Goal: Task Accomplishment & Management: Use online tool/utility

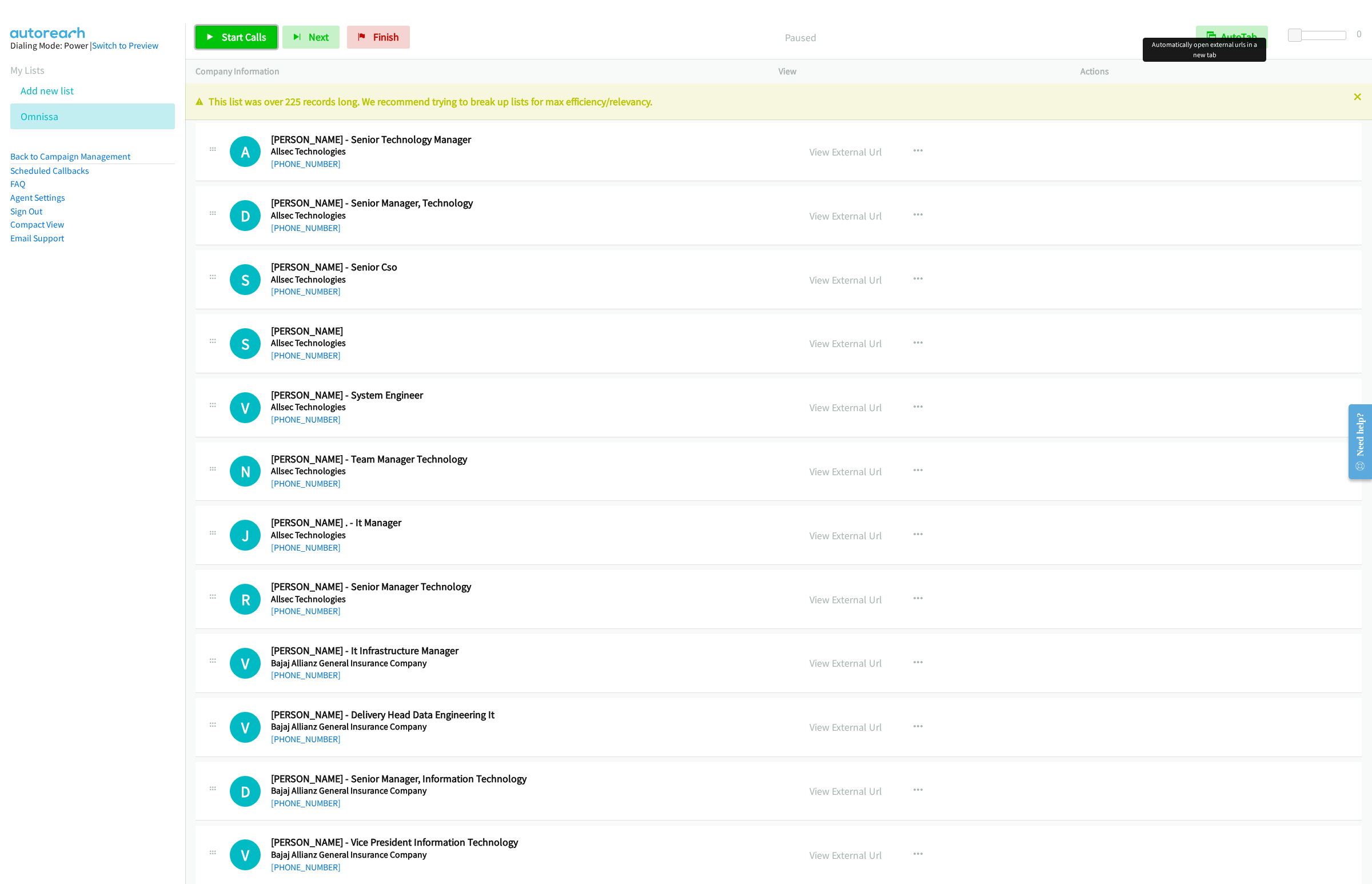
click at [256, 28] on link "Start Calls" at bounding box center [236, 36] width 81 height 23
click at [307, 38] on span "Next" at bounding box center [300, 36] width 20 height 13
click at [264, 25] on button "Next" at bounding box center [292, 36] width 57 height 23
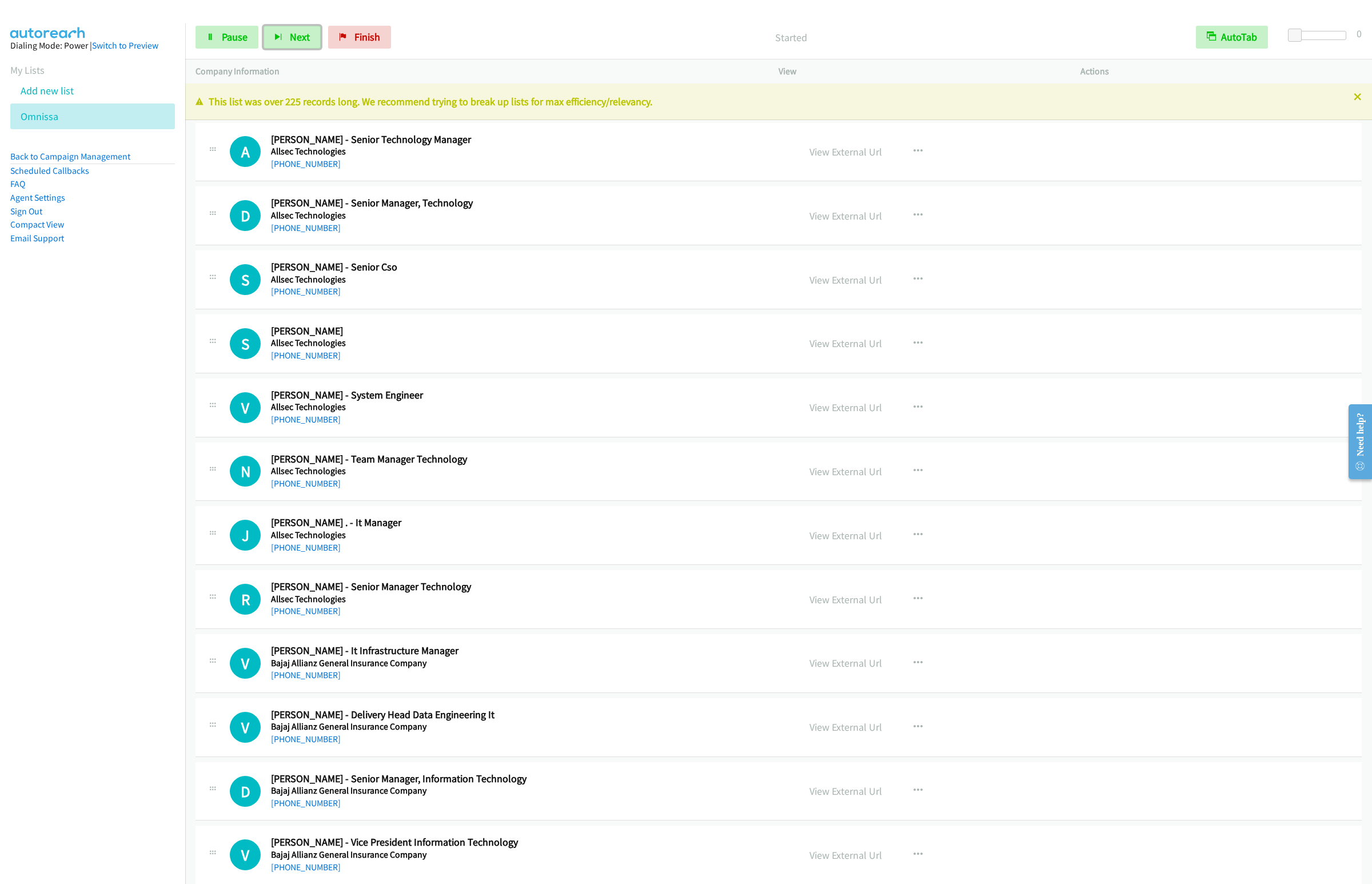
click at [264, 25] on button "Next" at bounding box center [292, 36] width 57 height 23
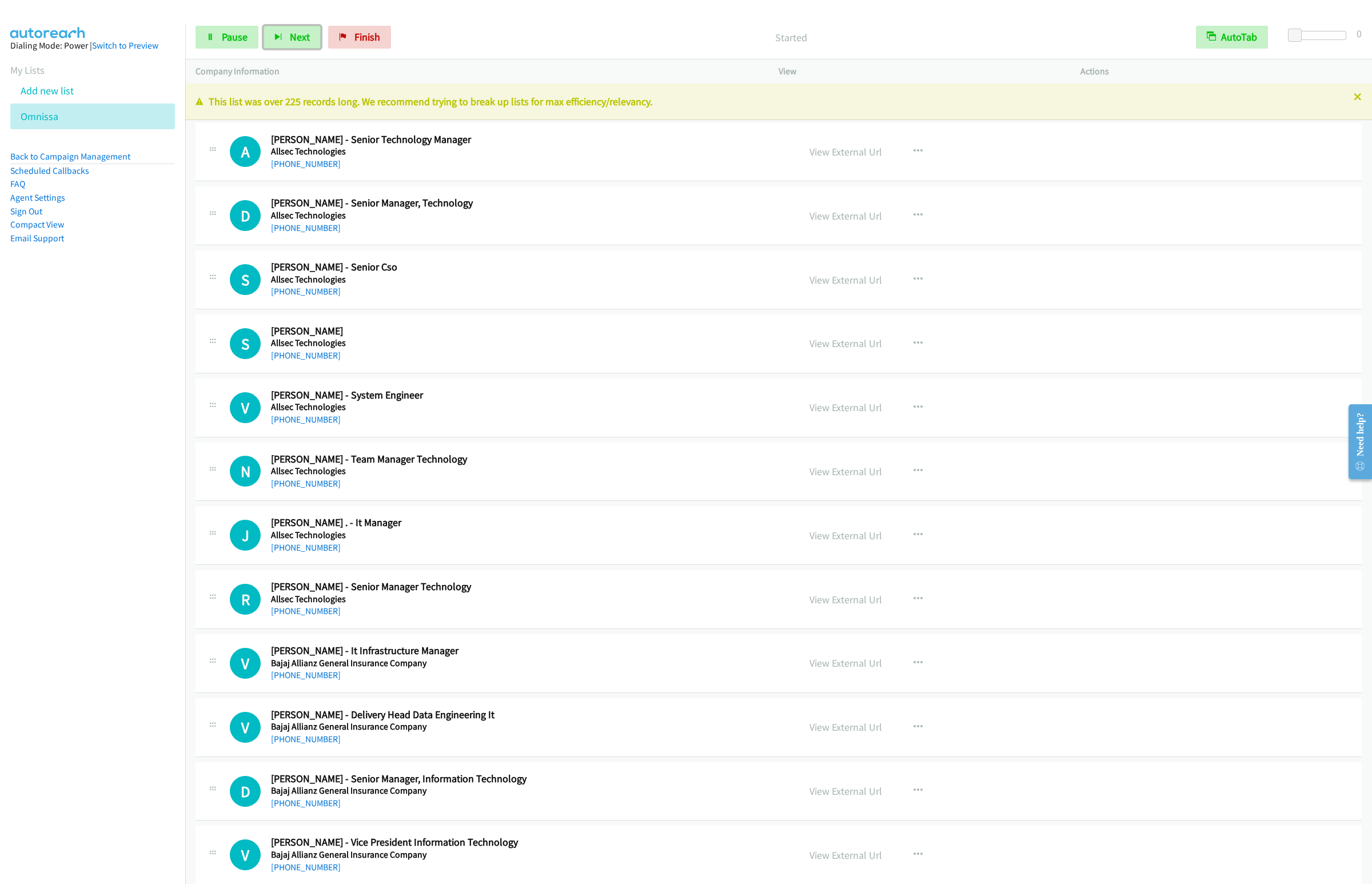
click at [264, 25] on button "Next" at bounding box center [292, 36] width 57 height 23
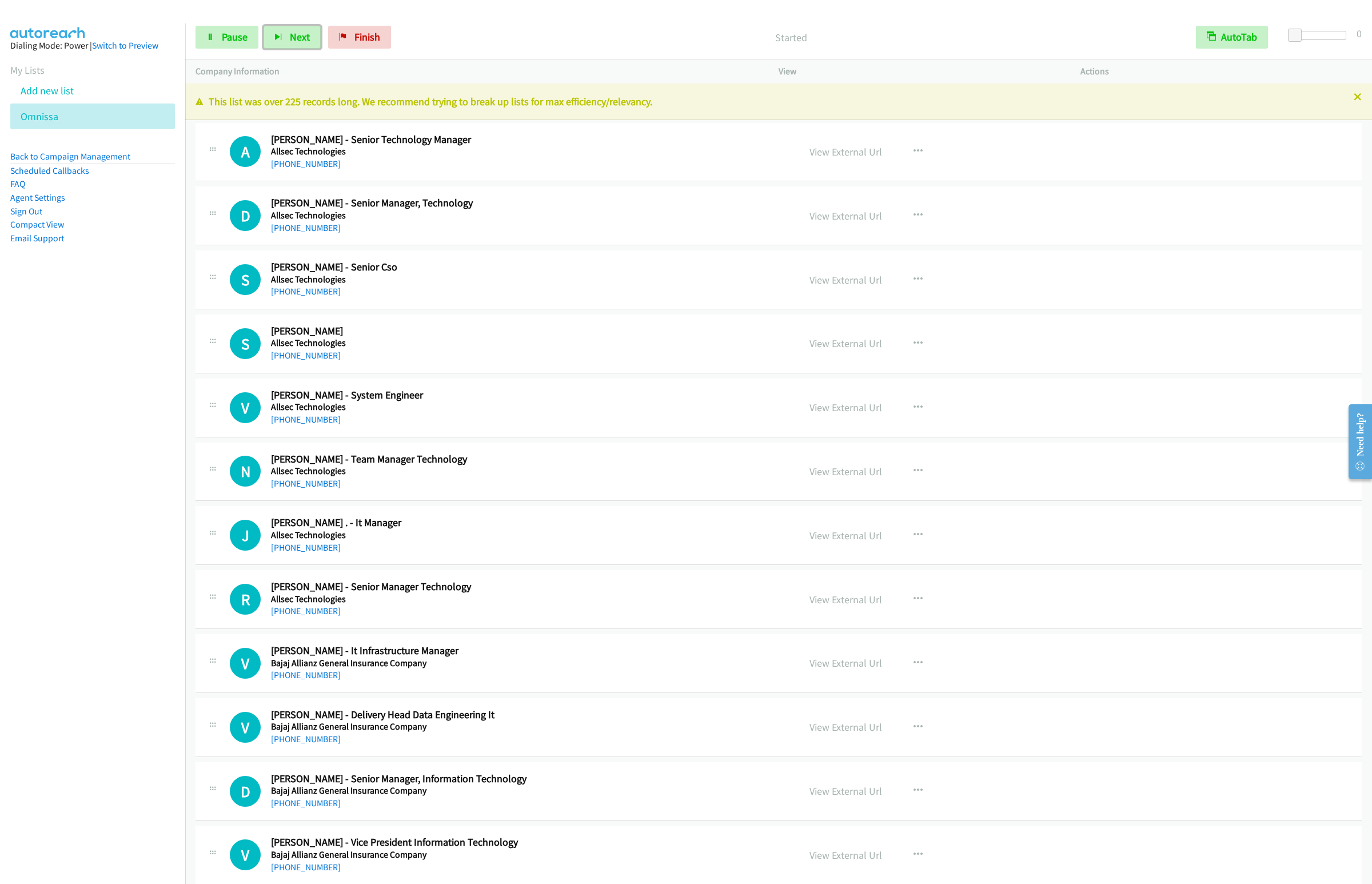
click at [264, 25] on button "Next" at bounding box center [292, 36] width 57 height 23
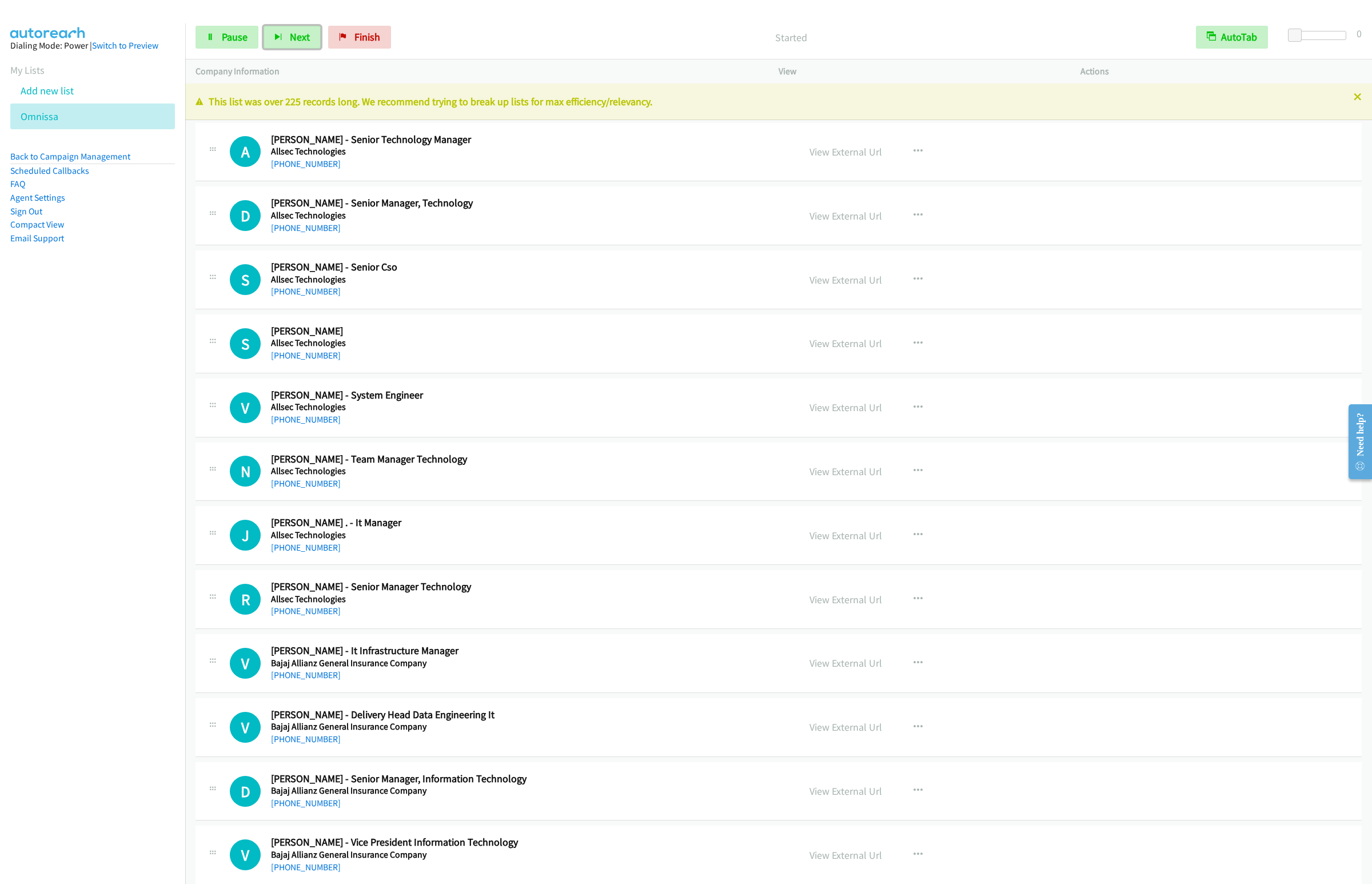
click at [264, 25] on button "Next" at bounding box center [292, 36] width 57 height 23
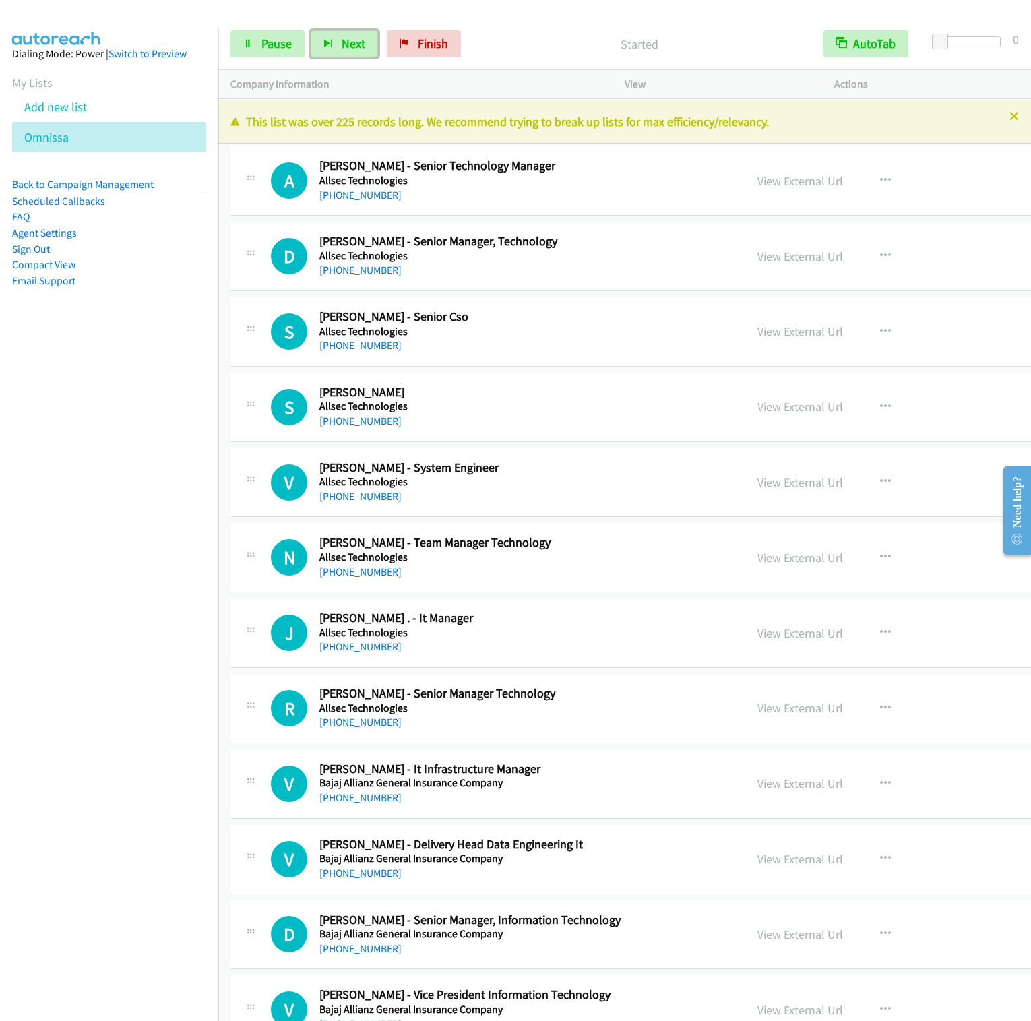
click at [311, 30] on button "Next" at bounding box center [344, 43] width 67 height 27
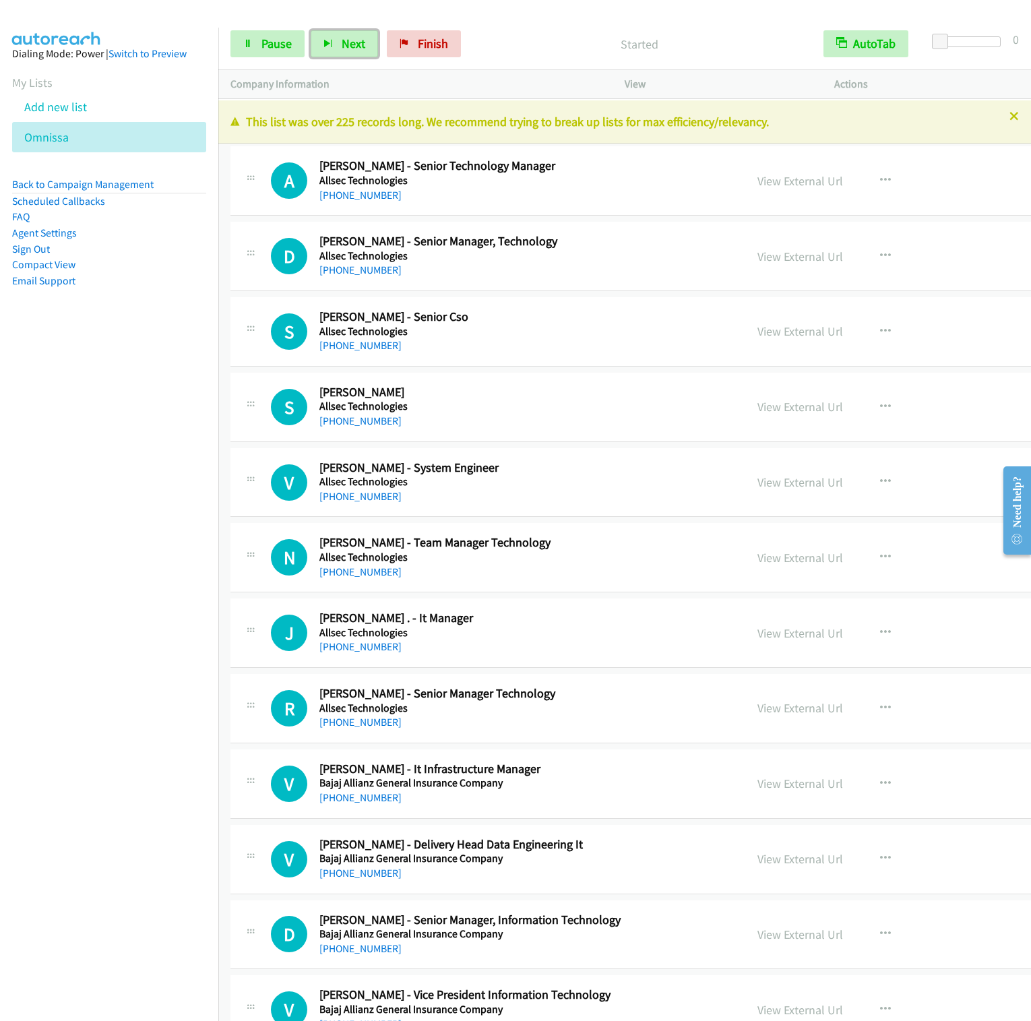
click at [311, 30] on button "Next" at bounding box center [344, 43] width 67 height 27
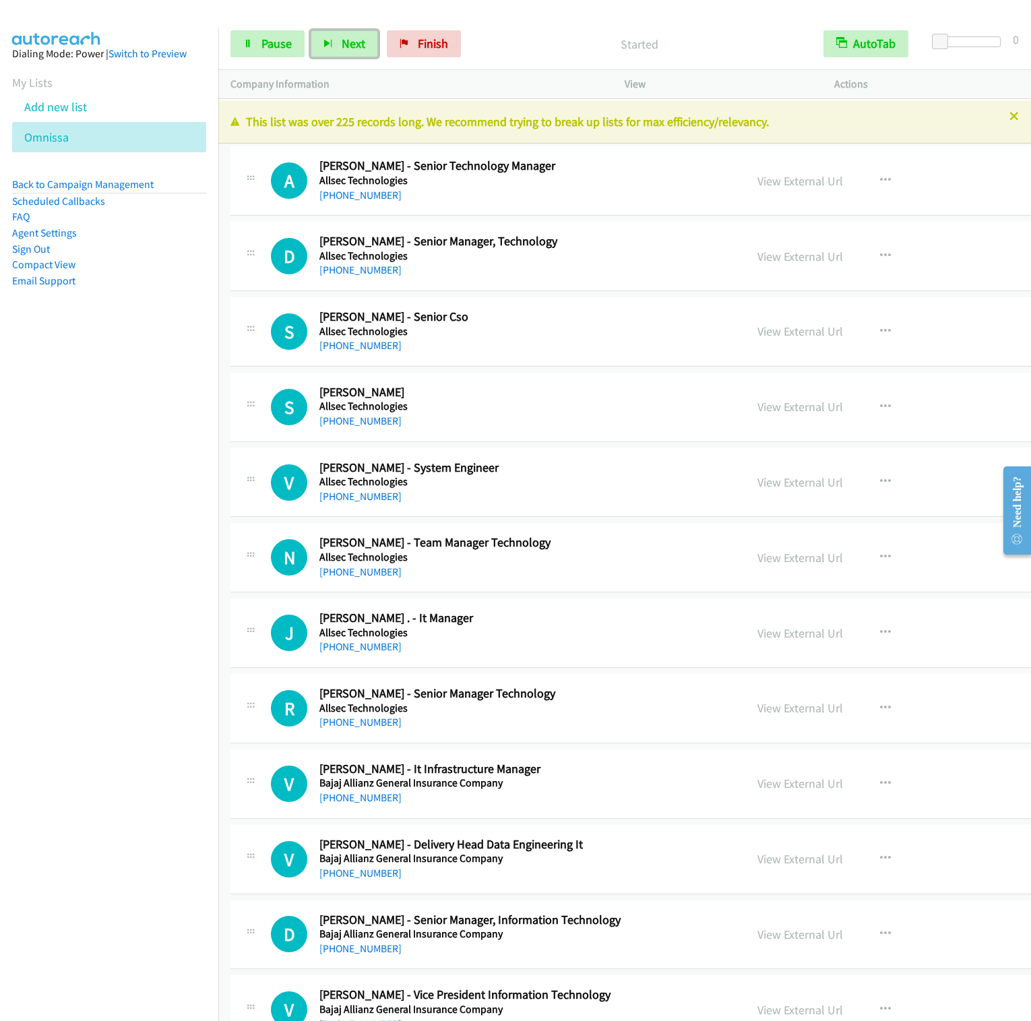
click at [311, 30] on button "Next" at bounding box center [344, 43] width 67 height 27
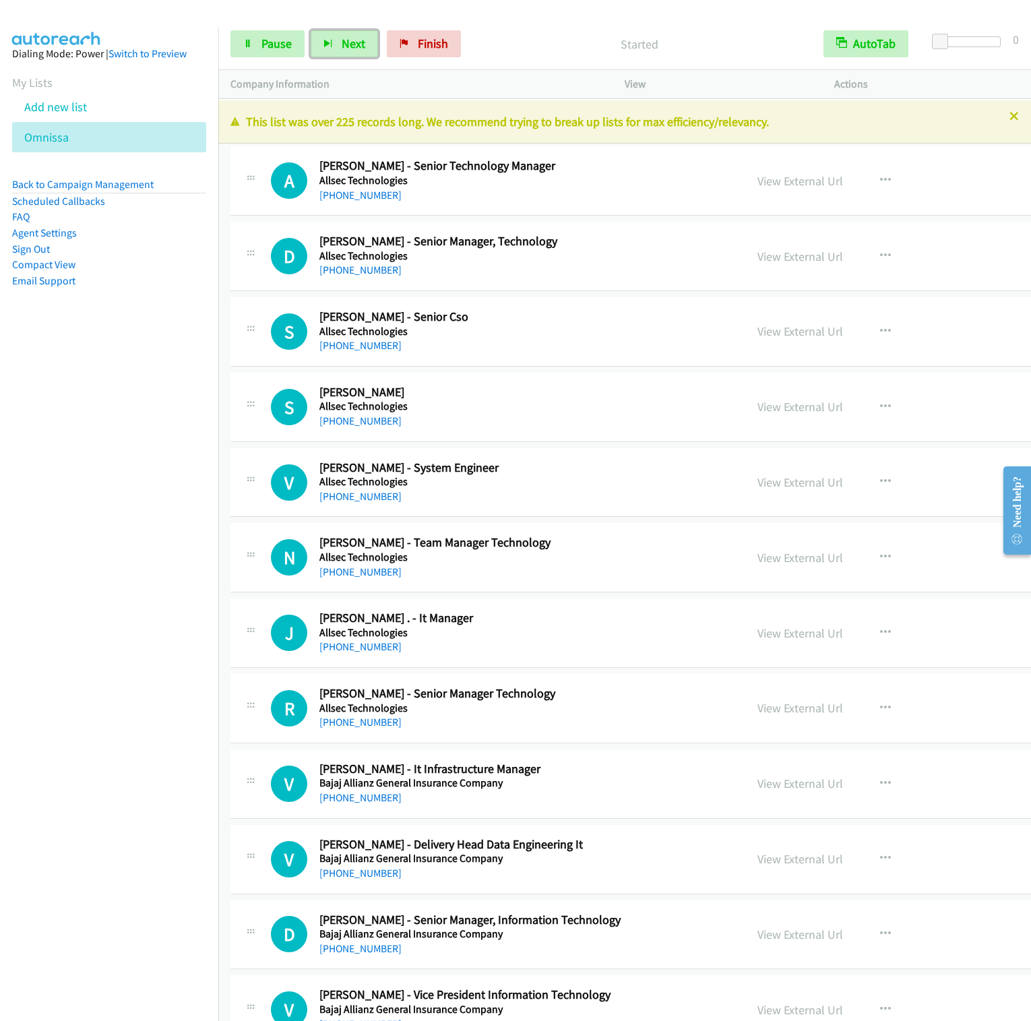
click at [311, 30] on button "Next" at bounding box center [344, 43] width 67 height 27
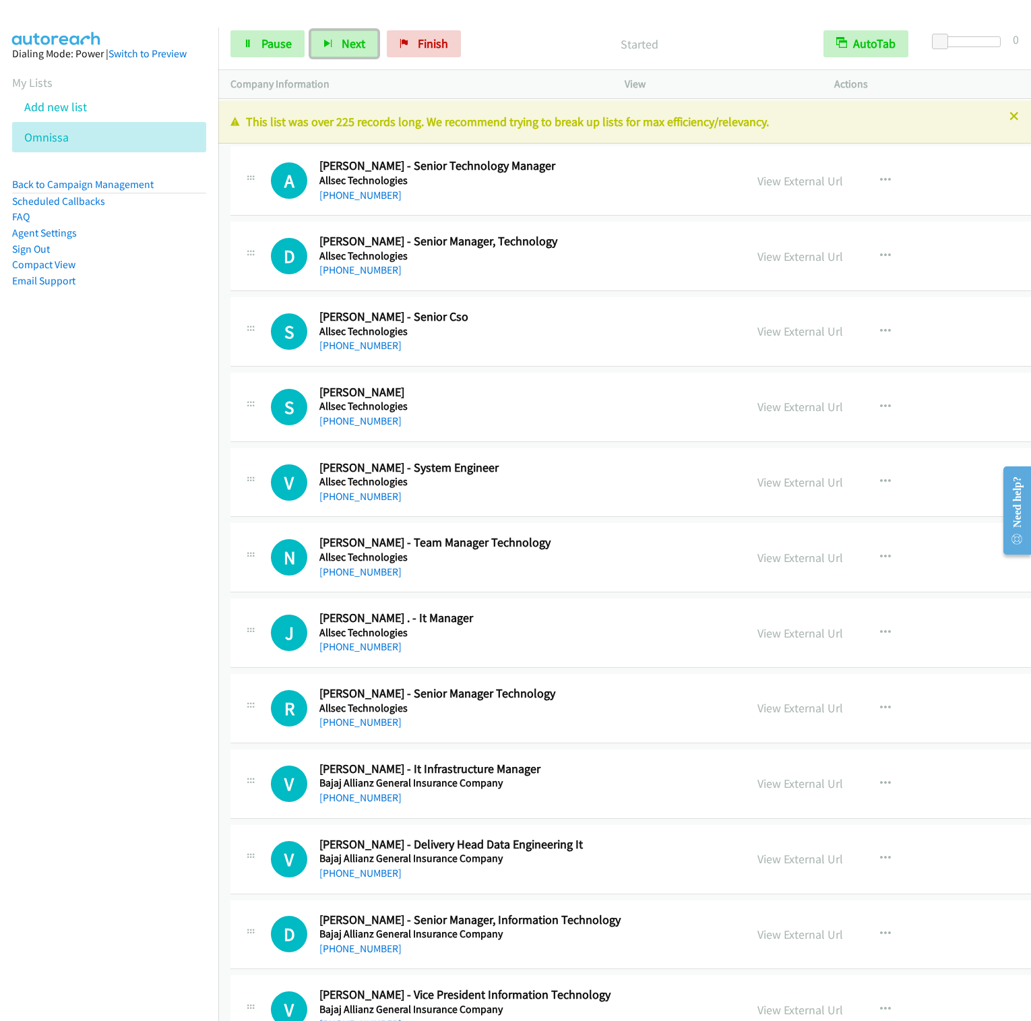
click at [311, 30] on button "Next" at bounding box center [344, 43] width 67 height 27
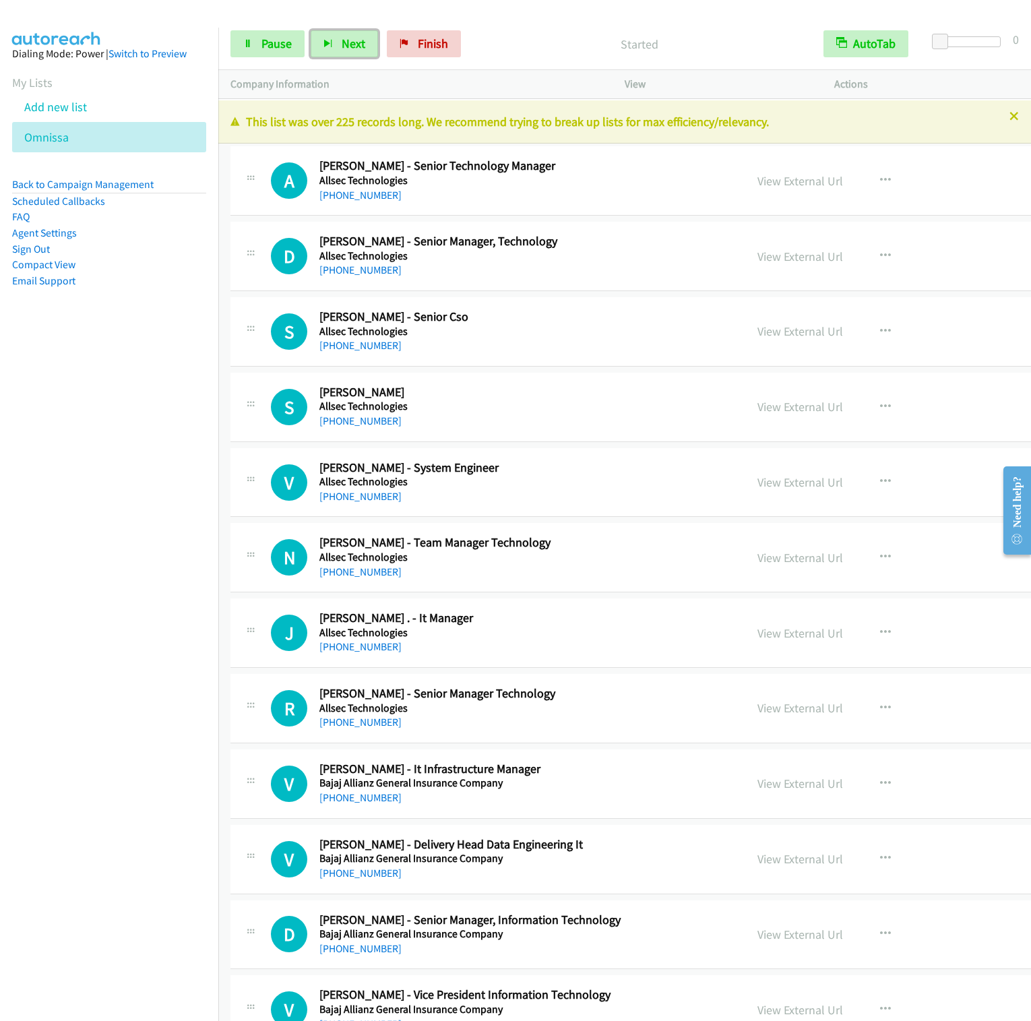
click at [311, 30] on button "Next" at bounding box center [344, 43] width 67 height 27
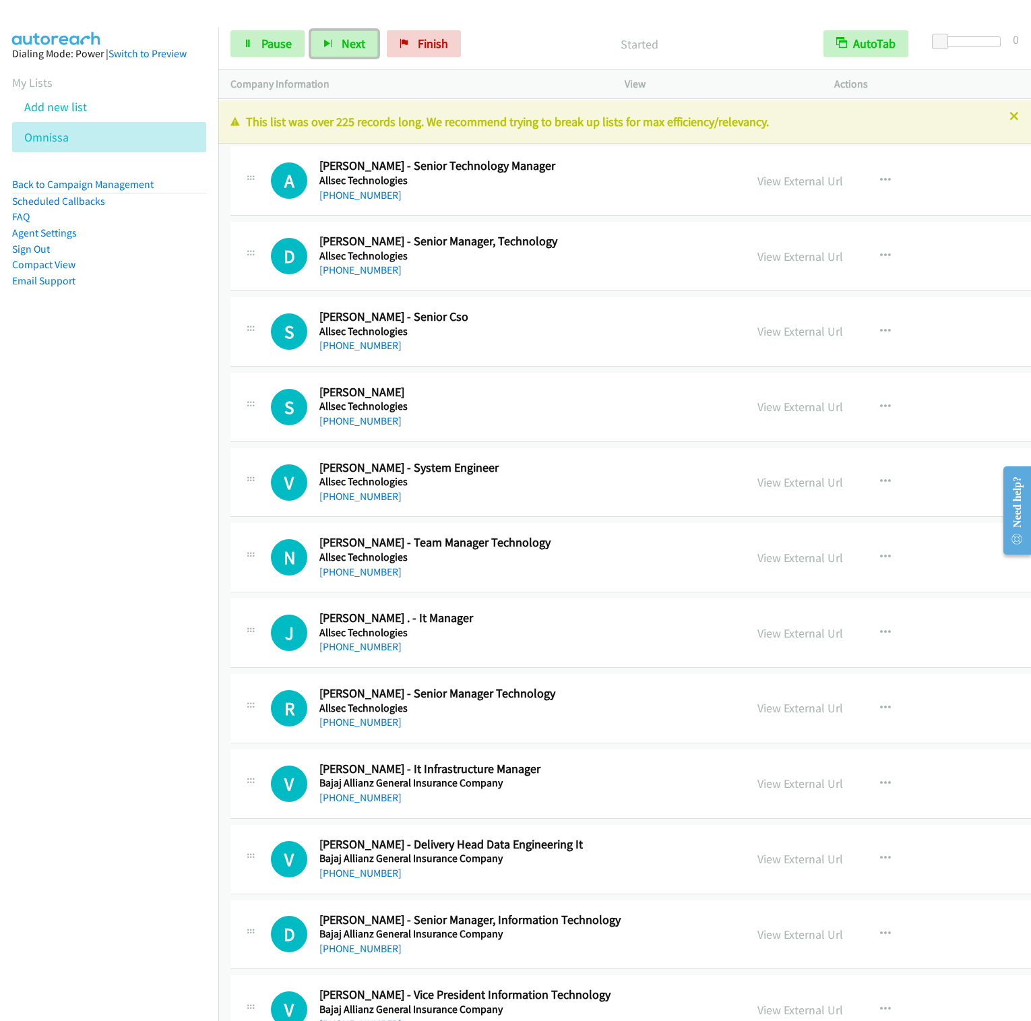
click at [311, 30] on button "Next" at bounding box center [344, 43] width 67 height 27
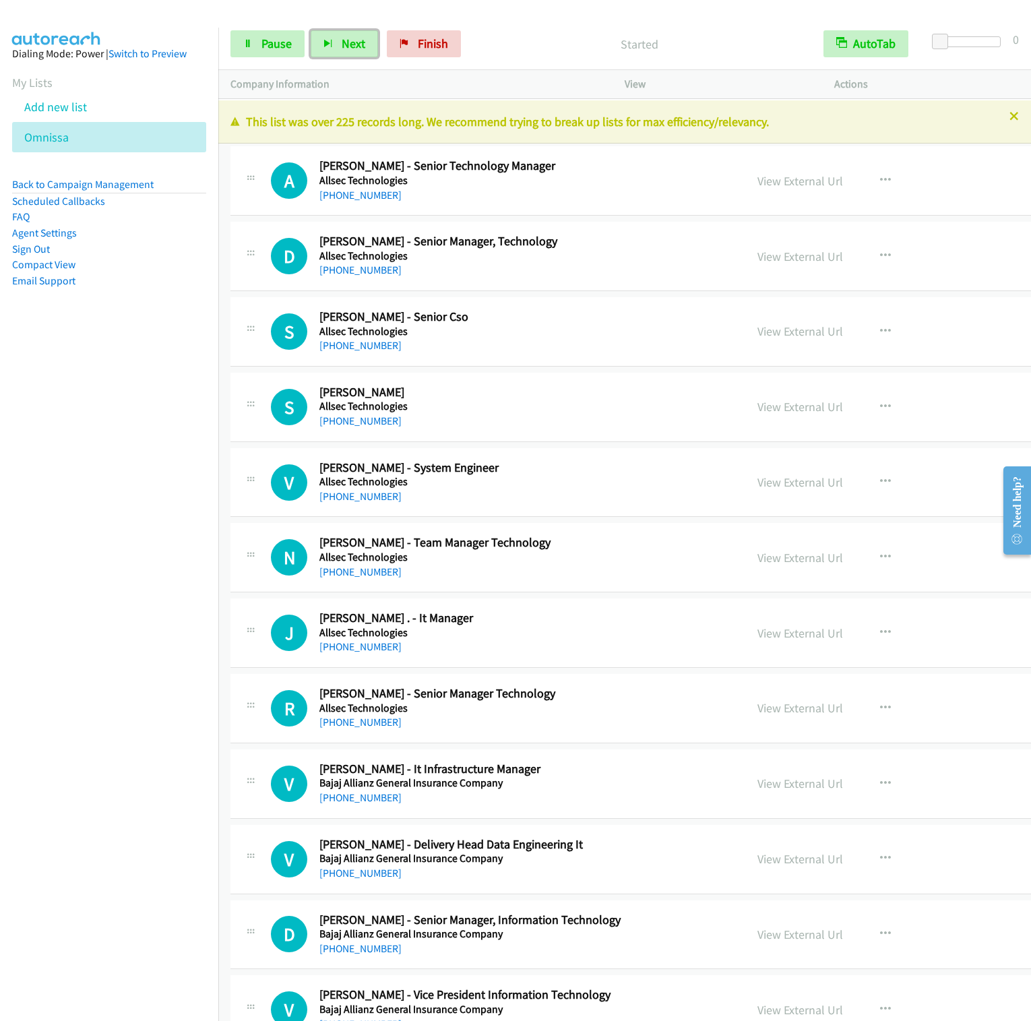
click at [311, 30] on button "Next" at bounding box center [344, 43] width 67 height 27
click at [133, 396] on nav "Dialing Mode: Power | Switch to Preview My Lists Add new list [GEOGRAPHIC_DATA]…" at bounding box center [109, 538] width 219 height 1021
